Goal: Transaction & Acquisition: Purchase product/service

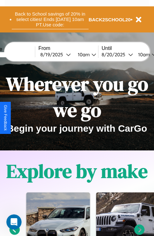
click at [50, 19] on button "Back to School savings of 20% in select cities! Ends [DATE] 10am PT. Use code:" at bounding box center [50, 20] width 77 height 20
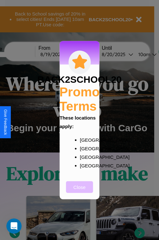
click at [79, 191] on button "Close" at bounding box center [79, 187] width 27 height 12
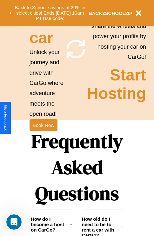
scroll to position [618, 0]
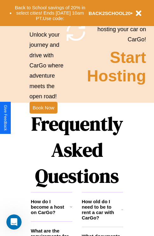
click at [43, 118] on h1 "Frequently Asked Questions" at bounding box center [77, 149] width 92 height 84
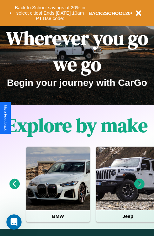
scroll to position [0, 0]
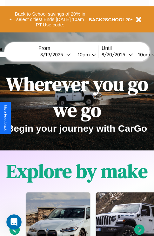
click at [21, 54] on input "text" at bounding box center [11, 54] width 48 height 5
type input "*****"
click at [63, 54] on div "[DATE]" at bounding box center [53, 54] width 26 height 6
select select "*"
select select "****"
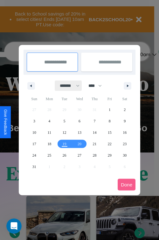
click at [67, 86] on select "******* ******** ***** ***** *** **** **** ****** ********* ******* ******** **…" at bounding box center [68, 86] width 27 height 10
select select "*"
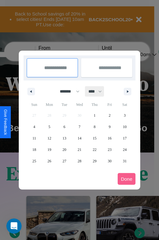
click at [98, 91] on select "**** **** **** **** **** **** **** **** **** **** **** **** **** **** **** ****…" at bounding box center [94, 91] width 19 height 10
select select "****"
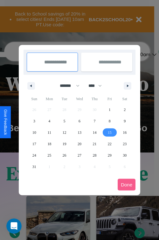
click at [109, 132] on span "15" at bounding box center [110, 132] width 4 height 11
type input "**********"
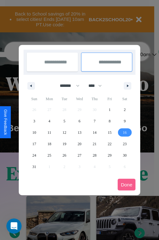
click at [124, 132] on span "16" at bounding box center [125, 132] width 4 height 11
type input "**********"
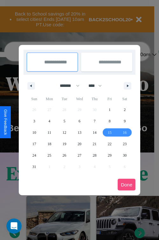
click at [126, 185] on button "Done" at bounding box center [126, 185] width 18 height 12
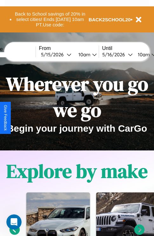
scroll to position [0, 23]
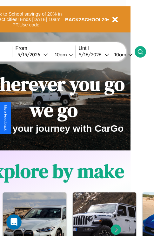
click at [144, 51] on icon at bounding box center [140, 52] width 6 height 6
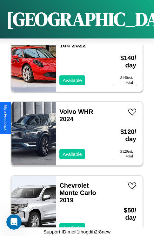
scroll to position [7686, 0]
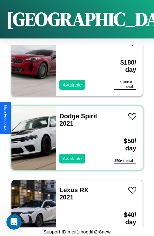
click at [75, 134] on div "Dodge Spirit 2021 Available" at bounding box center [81, 138] width 51 height 64
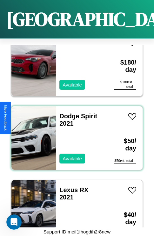
click at [75, 134] on div "Dodge Spirit 2021 Available" at bounding box center [81, 138] width 51 height 64
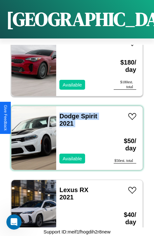
click at [75, 134] on div "Dodge Spirit 2021 Available" at bounding box center [81, 138] width 51 height 64
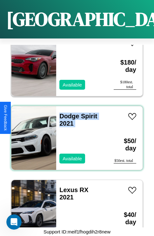
click at [75, 134] on div "Dodge Spirit 2021 Available" at bounding box center [81, 138] width 51 height 64
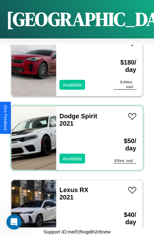
click at [75, 134] on div "Dodge Spirit 2021 Available" at bounding box center [81, 138] width 51 height 64
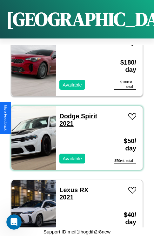
click at [67, 112] on link "Dodge Spirit 2021" at bounding box center [78, 119] width 38 height 14
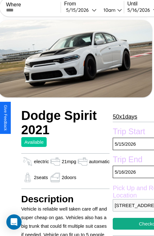
scroll to position [97, 30]
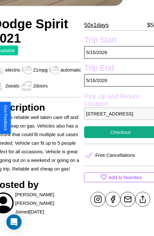
click at [117, 117] on p "[STREET_ADDRESS]" at bounding box center [120, 113] width 72 height 12
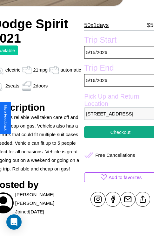
click at [117, 117] on p "[STREET_ADDRESS]" at bounding box center [120, 113] width 72 height 12
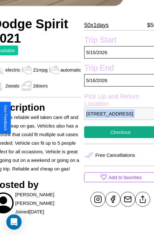
click at [117, 117] on p "[STREET_ADDRESS]" at bounding box center [120, 113] width 72 height 12
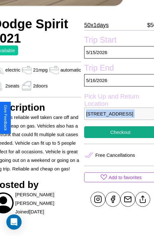
click at [117, 117] on p "[STREET_ADDRESS]" at bounding box center [120, 113] width 72 height 12
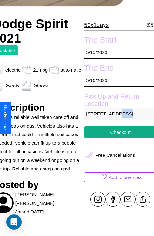
click at [117, 117] on p "[STREET_ADDRESS]" at bounding box center [120, 113] width 72 height 12
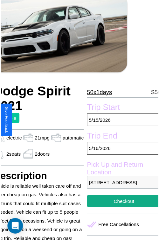
scroll to position [31, 30]
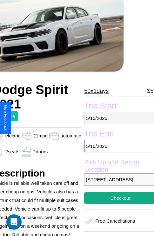
click at [117, 118] on p "[DATE]" at bounding box center [120, 118] width 72 height 12
select select "*"
select select "****"
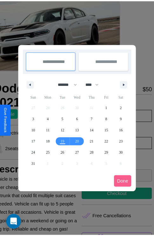
scroll to position [0, 30]
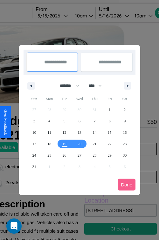
click at [61, 16] on div at bounding box center [79, 120] width 159 height 240
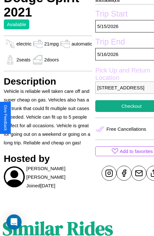
scroll to position [232, 10]
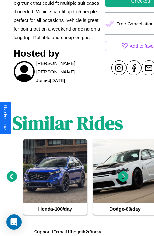
click at [123, 177] on icon at bounding box center [123, 176] width 10 height 10
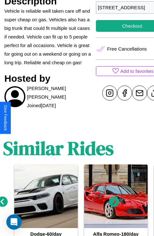
scroll to position [187, 24]
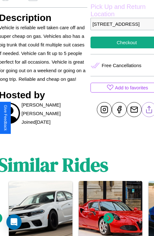
click at [149, 111] on line at bounding box center [149, 108] width 0 height 4
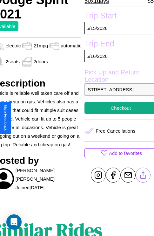
scroll to position [120, 30]
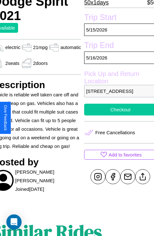
click at [117, 115] on button "Checkout" at bounding box center [120, 110] width 72 height 12
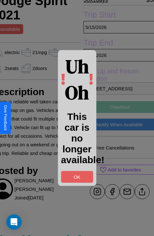
scroll to position [122, 30]
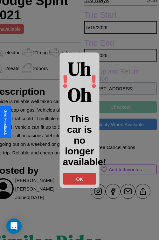
click at [79, 179] on button "OK" at bounding box center [79, 179] width 33 height 12
